Goal: Browse casually: Explore the website without a specific task or goal

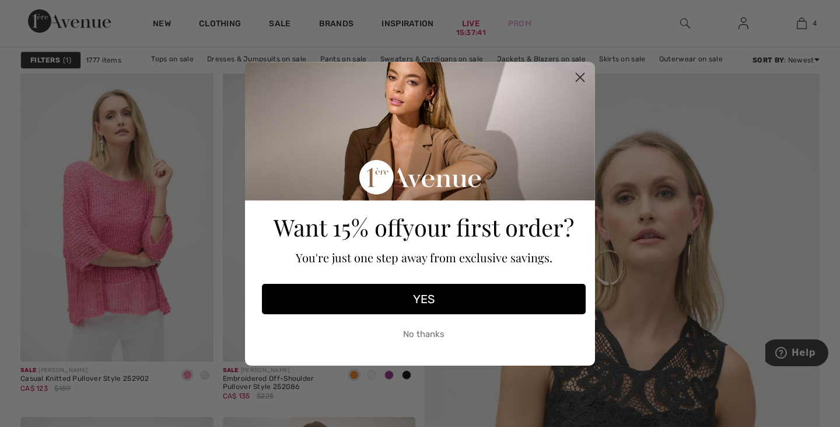
click at [425, 337] on button "No thanks" at bounding box center [424, 334] width 324 height 29
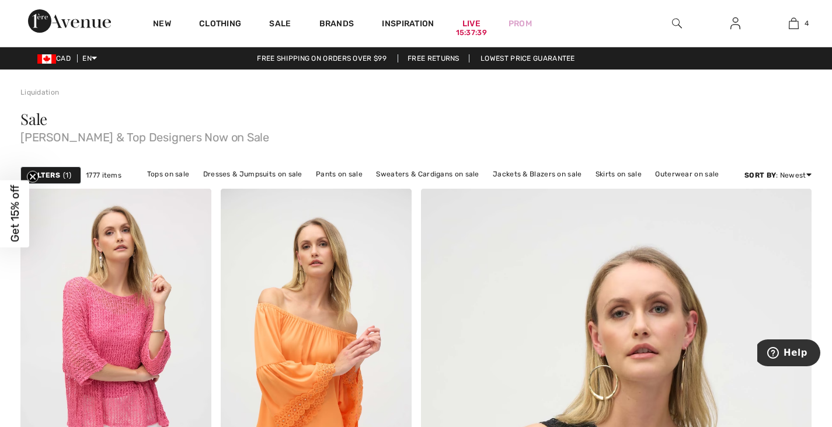
click at [76, 20] on img at bounding box center [69, 20] width 83 height 23
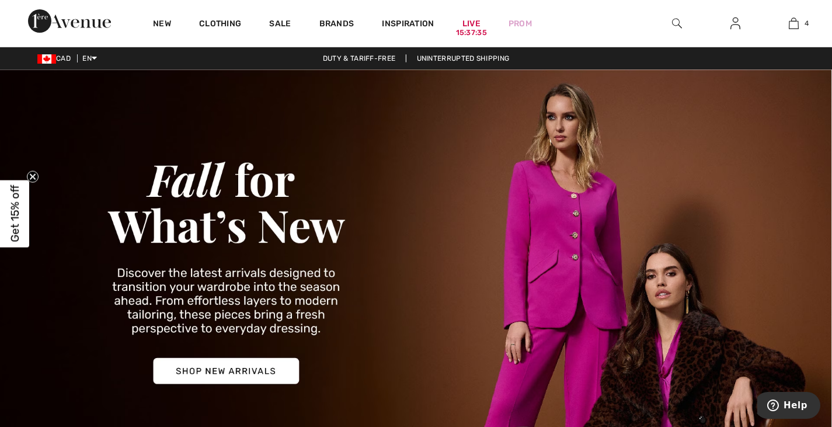
click at [261, 369] on img at bounding box center [416, 268] width 832 height 399
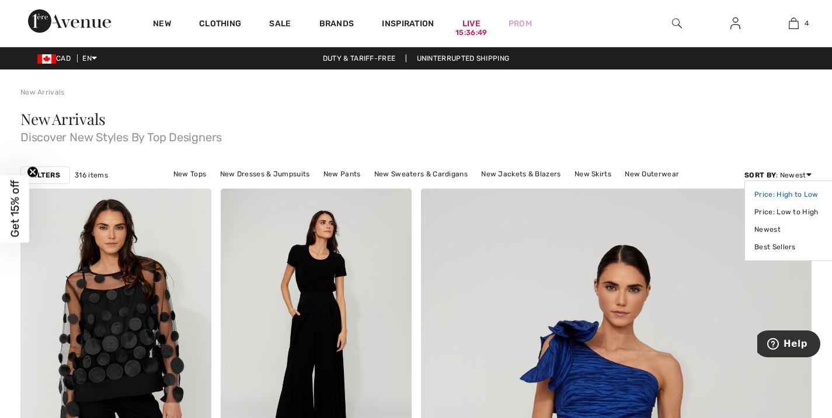
click at [778, 193] on link "Price: High to Low" at bounding box center [791, 195] width 74 height 18
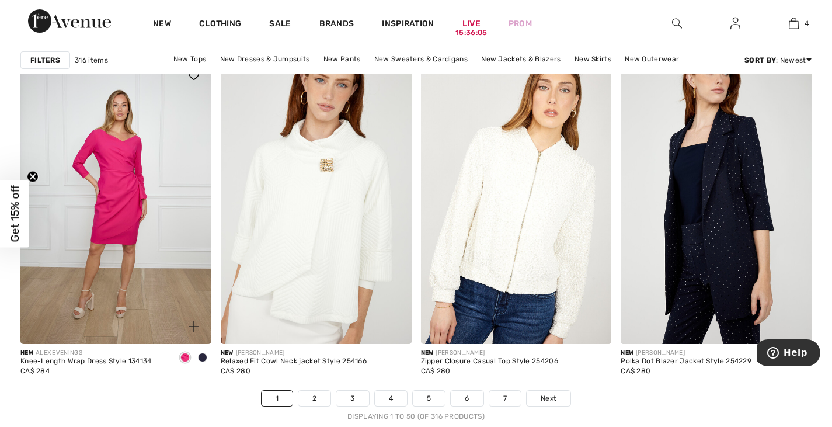
scroll to position [5077, 0]
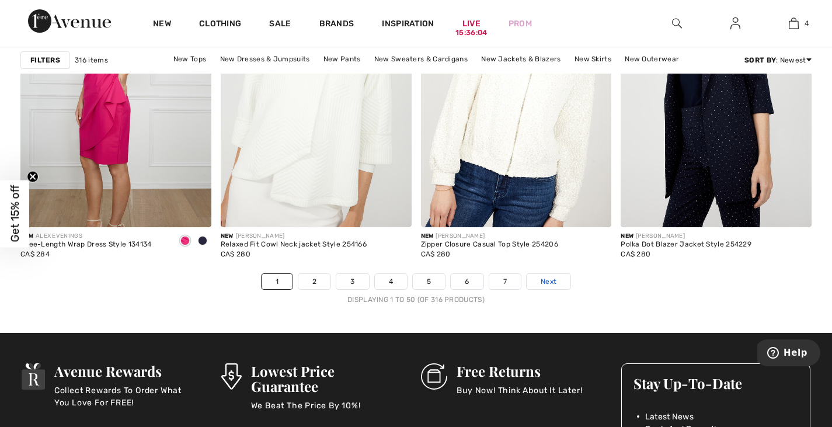
click at [553, 281] on span "Next" at bounding box center [548, 281] width 16 height 11
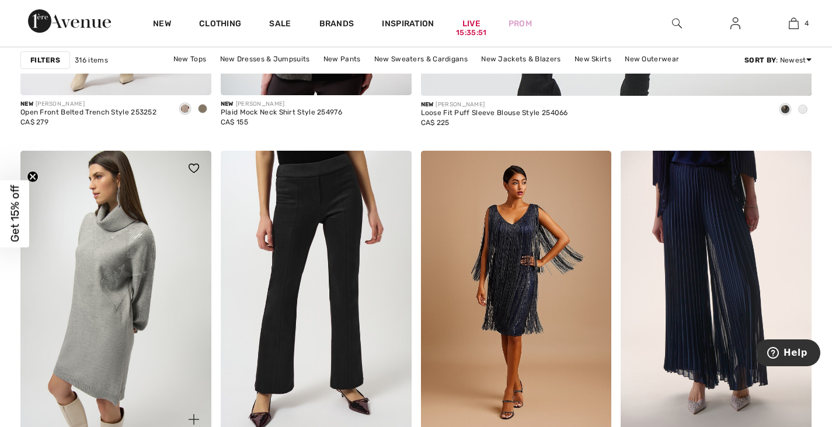
scroll to position [700, 0]
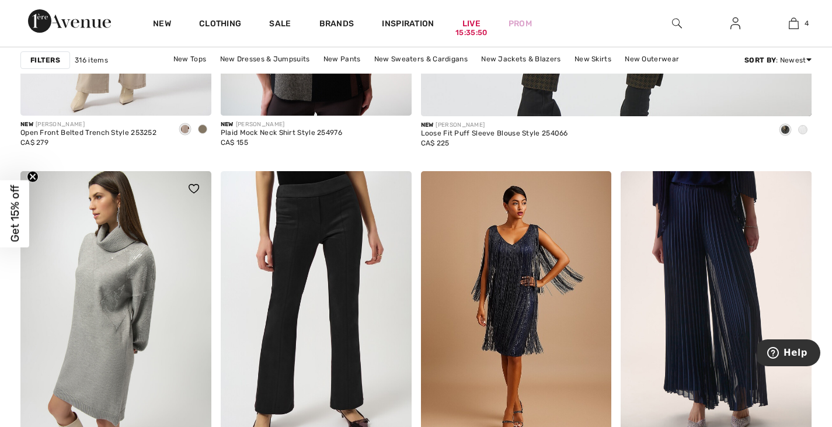
click at [118, 304] on img at bounding box center [115, 314] width 191 height 286
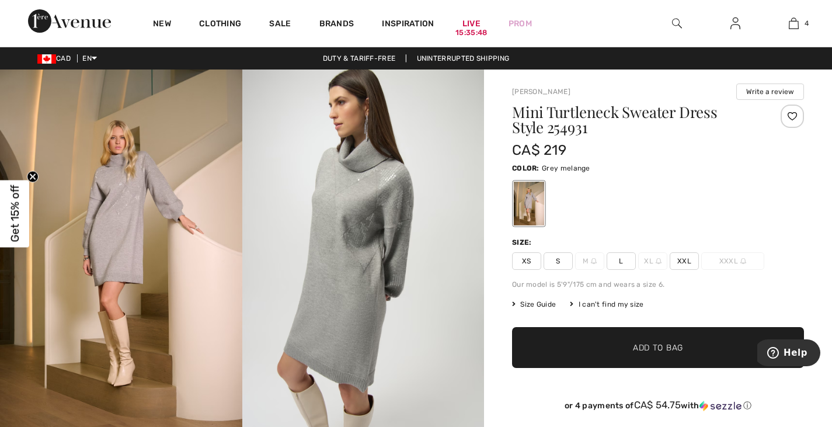
click at [141, 250] on img at bounding box center [121, 250] width 242 height 363
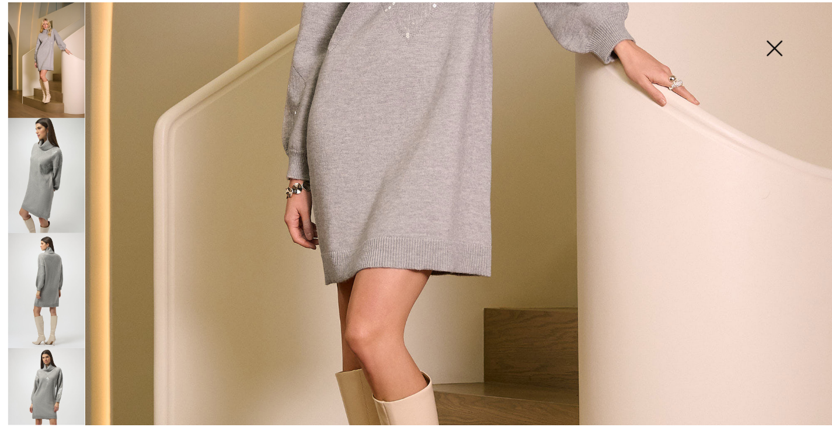
scroll to position [642, 0]
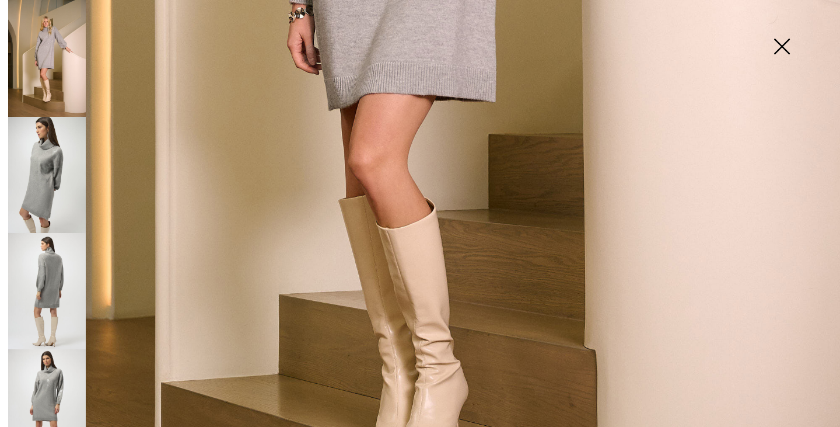
click at [783, 41] on img at bounding box center [782, 48] width 58 height 60
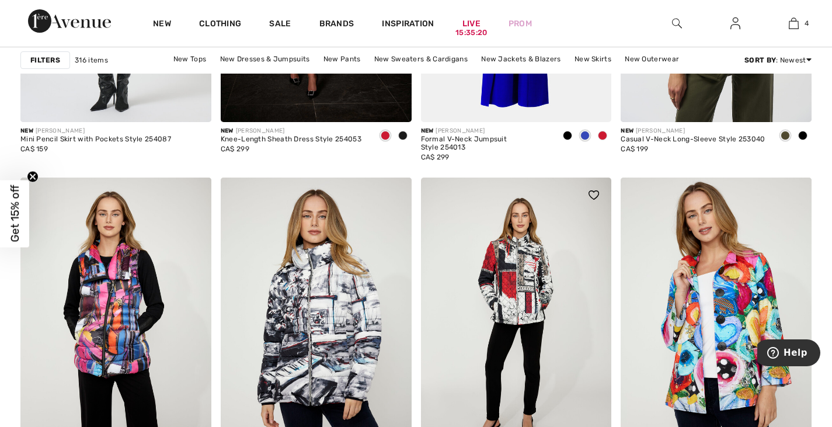
scroll to position [5077, 0]
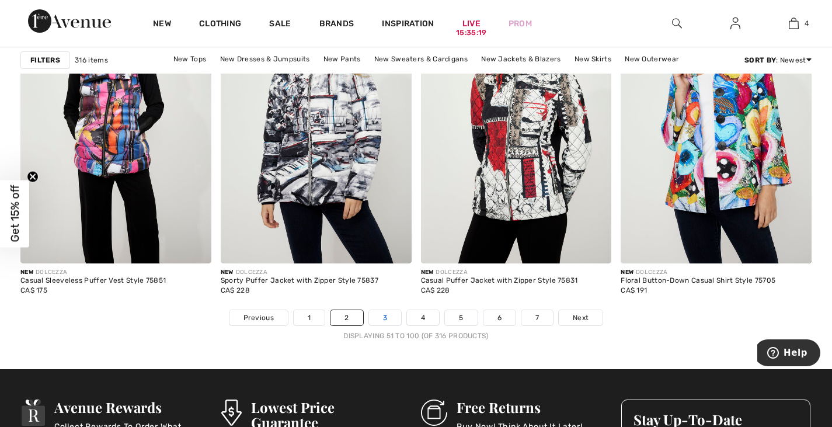
click at [386, 315] on link "3" at bounding box center [385, 317] width 32 height 15
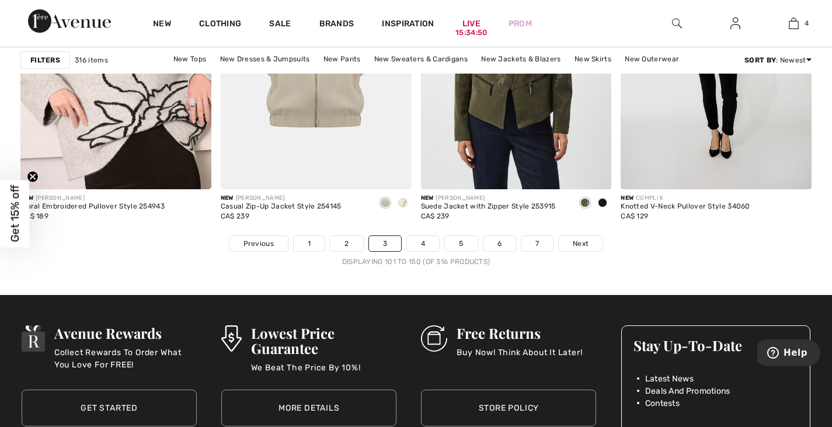
scroll to position [5310, 0]
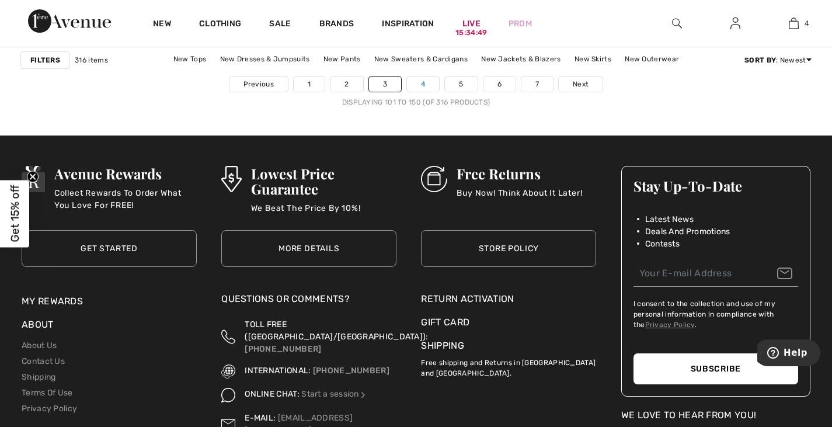
click at [419, 77] on link "4" at bounding box center [423, 83] width 32 height 15
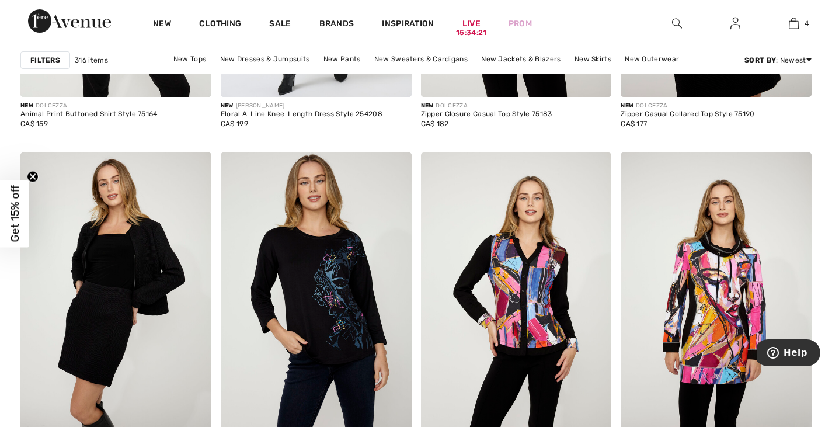
scroll to position [5193, 0]
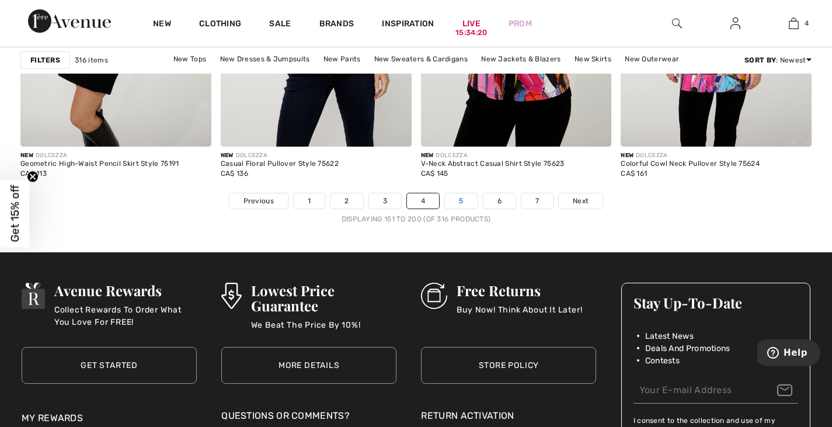
click at [461, 201] on link "5" at bounding box center [461, 200] width 32 height 15
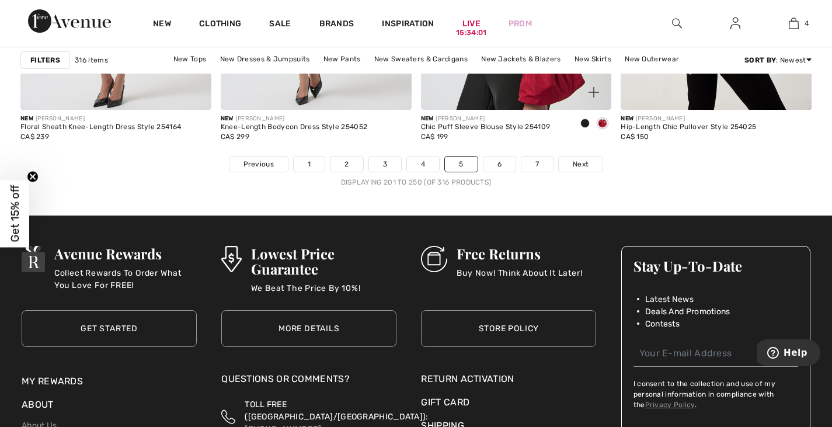
scroll to position [5193, 0]
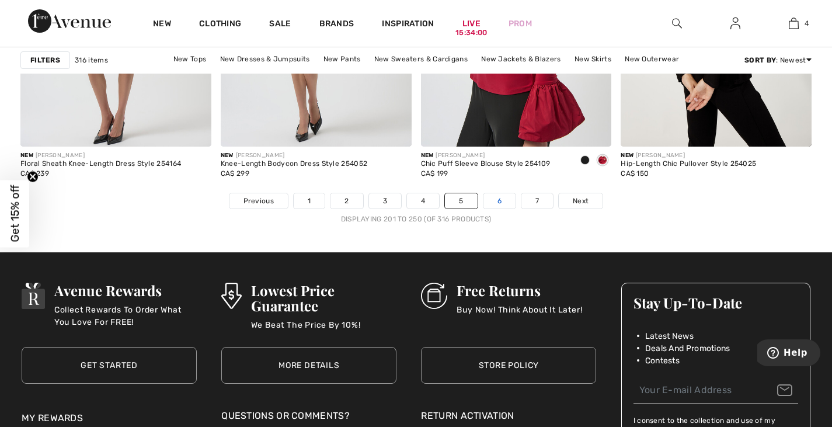
click at [502, 201] on link "6" at bounding box center [499, 200] width 32 height 15
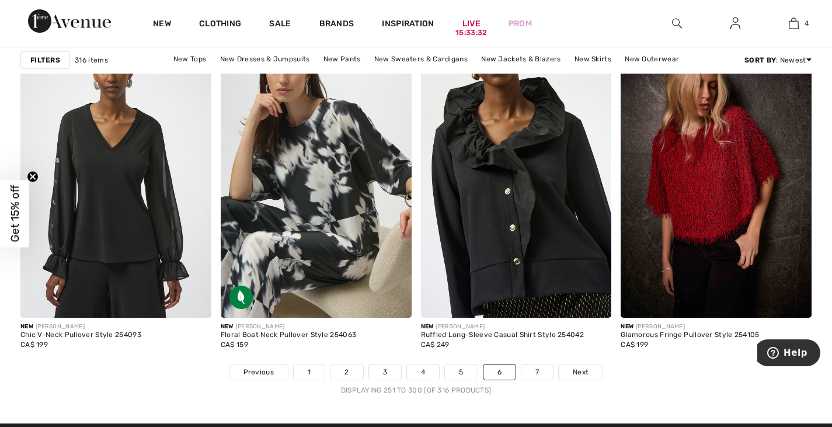
scroll to position [5077, 0]
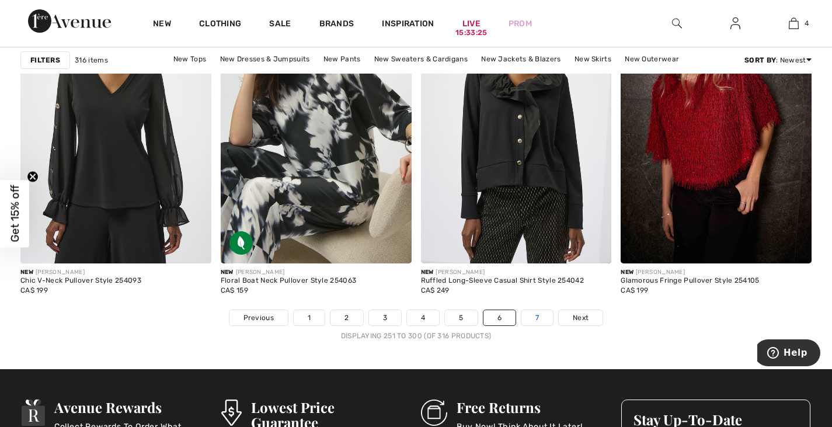
click at [540, 315] on link "7" at bounding box center [537, 317] width 32 height 15
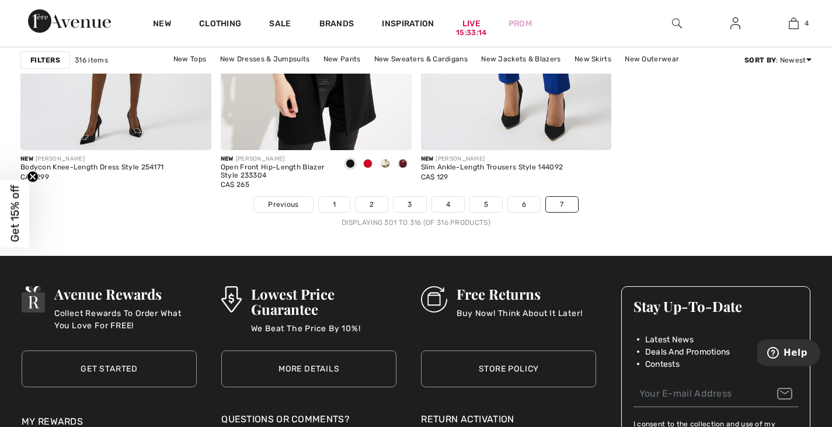
scroll to position [1867, 0]
